Goal: Navigation & Orientation: Find specific page/section

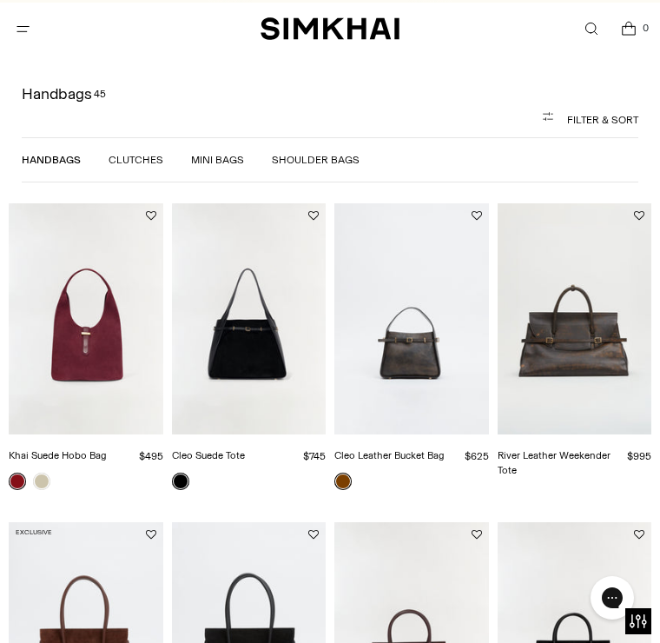
click at [352, 37] on img "SIMKHAI" at bounding box center [330, 29] width 139 height 25
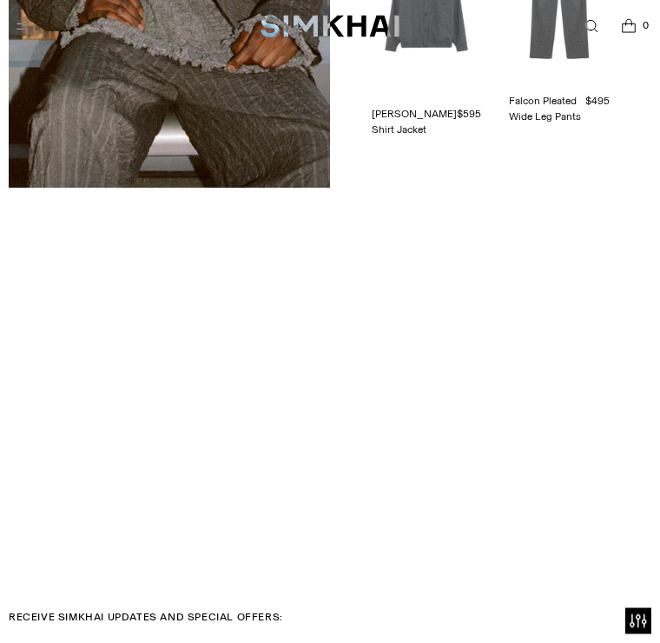
scroll to position [3341, 0]
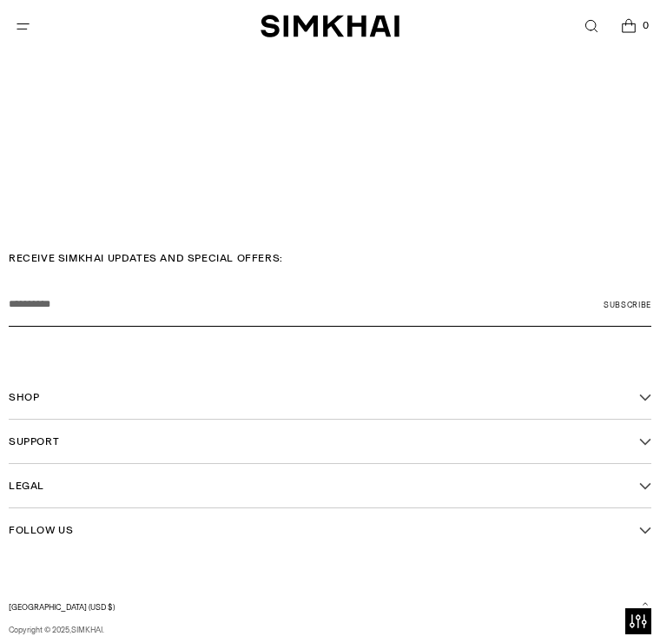
click at [638, 376] on button "Shop" at bounding box center [330, 396] width 643 height 43
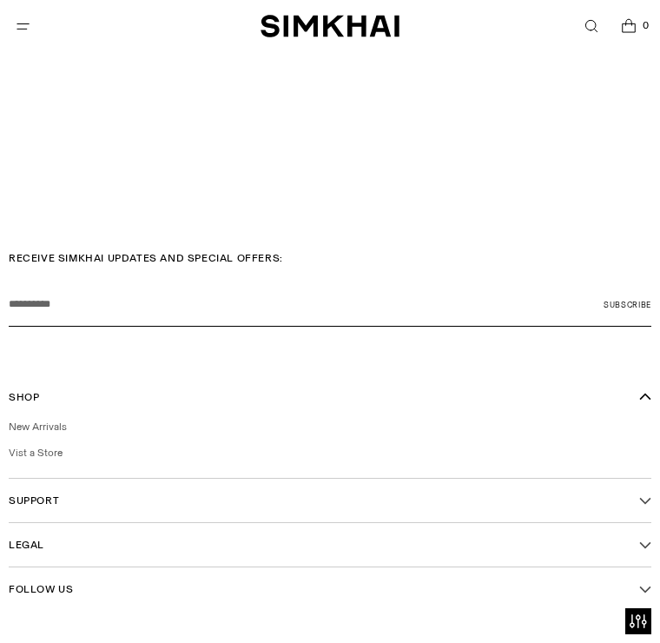
click at [76, 419] on li "New Arrivals" at bounding box center [330, 427] width 643 height 16
click at [54, 420] on link "New Arrivals" at bounding box center [38, 426] width 58 height 12
